Goal: Information Seeking & Learning: Understand process/instructions

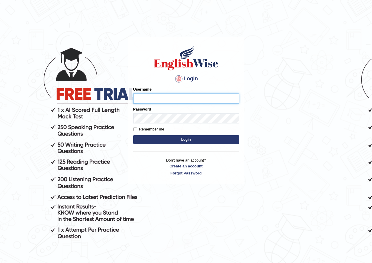
type input "NahidShikder"
click at [184, 137] on button "Login" at bounding box center [186, 139] width 106 height 9
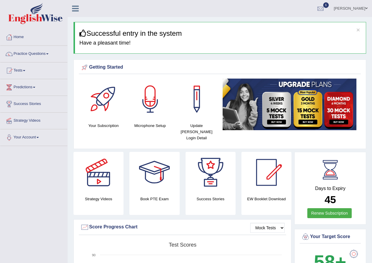
click at [33, 54] on link "Practice Questions" at bounding box center [33, 53] width 67 height 15
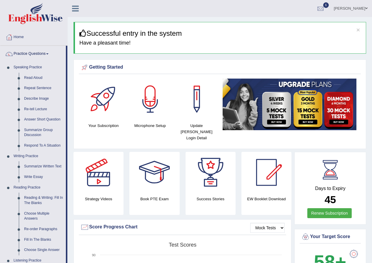
click at [36, 86] on link "Repeat Sentence" at bounding box center [43, 88] width 44 height 11
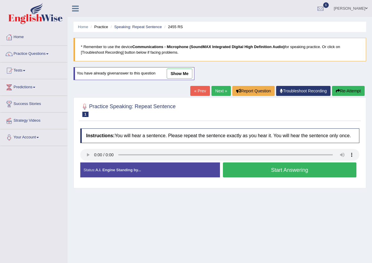
click at [255, 172] on button "Start Answering" at bounding box center [290, 170] width 134 height 15
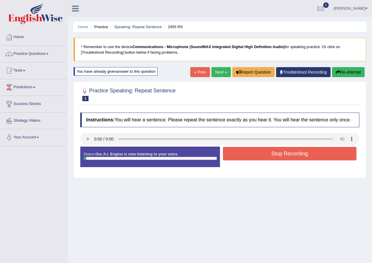
click at [273, 158] on button "Stop Recording" at bounding box center [290, 154] width 134 height 14
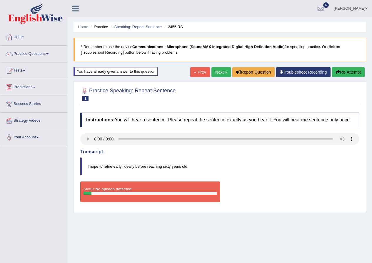
click at [340, 73] on button "Re-Attempt" at bounding box center [348, 72] width 33 height 10
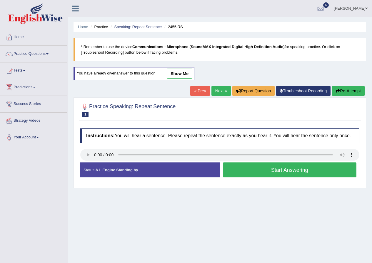
click at [330, 167] on button "Start Answering" at bounding box center [290, 170] width 134 height 15
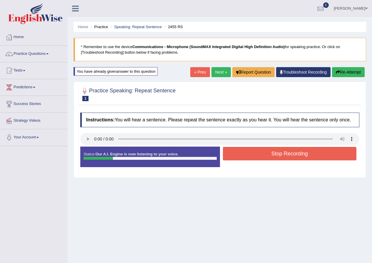
click at [323, 156] on button "Stop Recording" at bounding box center [290, 154] width 134 height 14
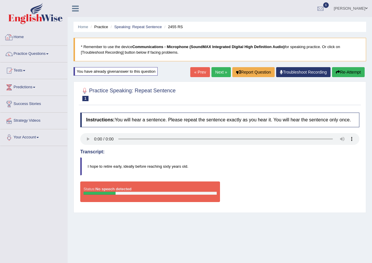
click at [22, 37] on link "Home" at bounding box center [33, 36] width 67 height 15
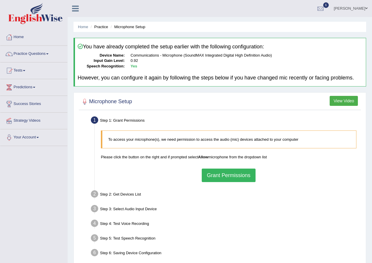
click at [218, 168] on div "To access your microphone(s), we need permission to access the audio (mic) devi…" at bounding box center [228, 156] width 261 height 57
click at [221, 172] on button "Grant Permissions" at bounding box center [228, 176] width 53 height 14
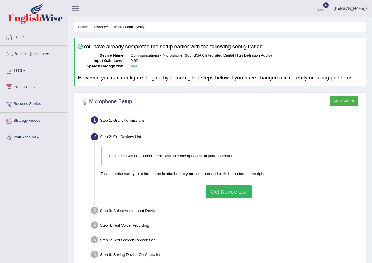
click at [230, 189] on button "Get Device List" at bounding box center [228, 192] width 46 height 14
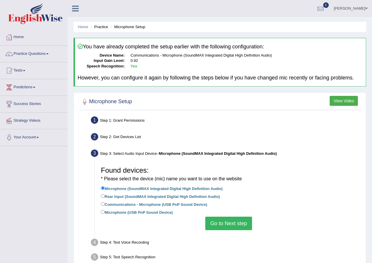
click at [241, 226] on button "Go to Next step" at bounding box center [228, 224] width 47 height 14
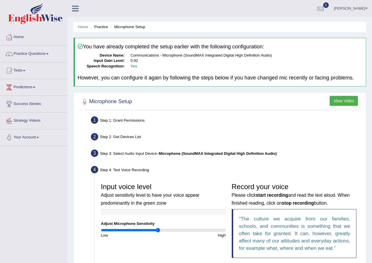
scroll to position [106, 0]
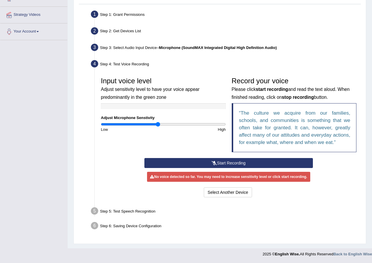
click at [240, 166] on button "Start Recording" at bounding box center [228, 163] width 168 height 10
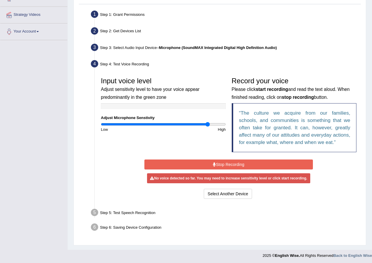
type input "1.74"
click at [207, 124] on input "range" at bounding box center [163, 124] width 125 height 5
click at [234, 198] on button "Select Another Device" at bounding box center [228, 194] width 48 height 10
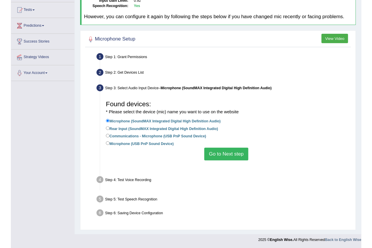
scroll to position [46, 0]
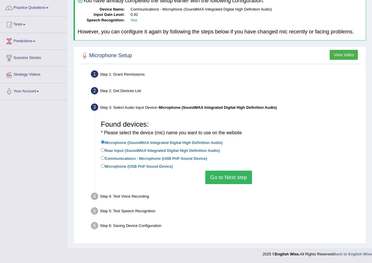
click at [236, 180] on button "Go to Next step" at bounding box center [228, 178] width 47 height 14
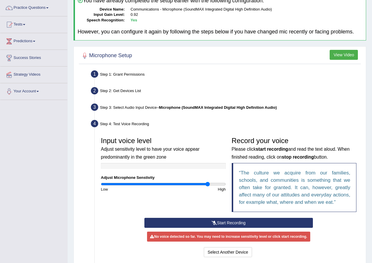
click at [243, 216] on div "Record your voice Please click start recording and read the text aloud. When fi…" at bounding box center [294, 176] width 131 height 84
click at [244, 220] on button "Start Recording" at bounding box center [228, 223] width 168 height 10
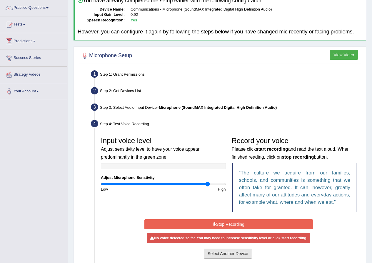
click at [240, 257] on button "Select Another Device" at bounding box center [228, 254] width 48 height 10
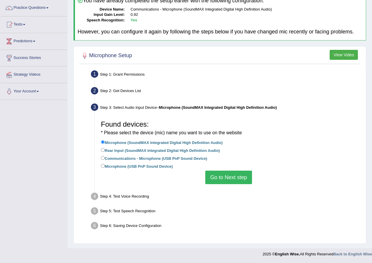
click at [231, 187] on ul "Step 1: Grant Permissions To access your microphone(s), we need permission to a…" at bounding box center [219, 151] width 279 height 164
click at [230, 182] on button "Go to Next step" at bounding box center [228, 178] width 47 height 14
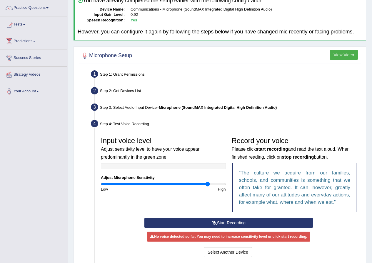
click at [232, 224] on button "Start Recording" at bounding box center [228, 223] width 168 height 10
